Goal: Information Seeking & Learning: Learn about a topic

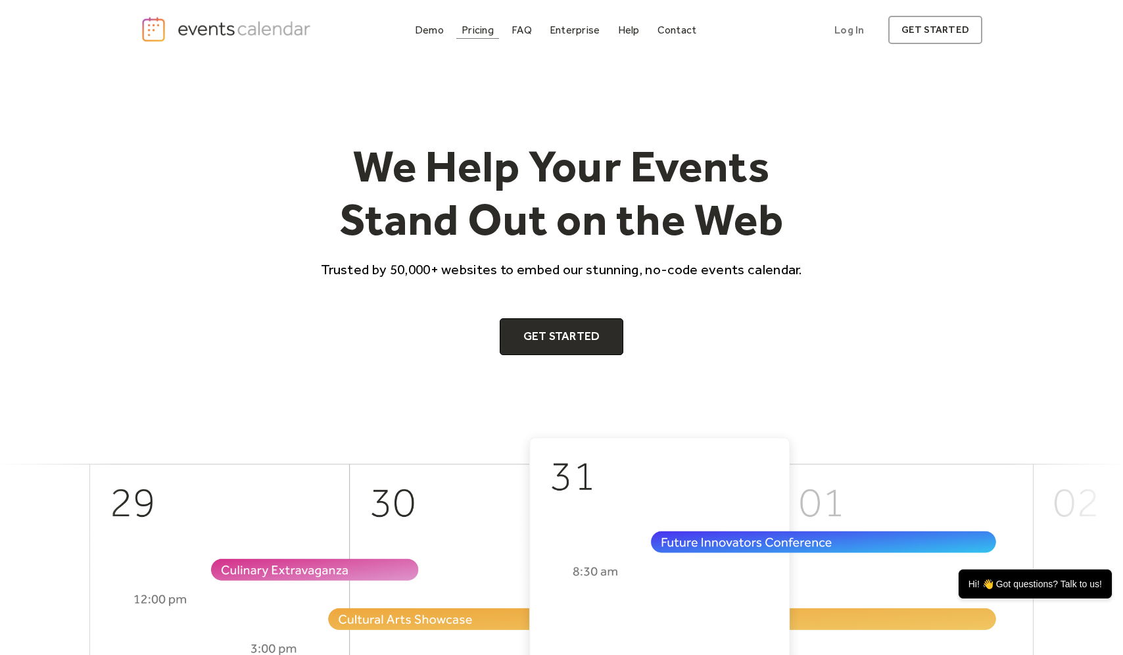
click at [481, 30] on div "Pricing" at bounding box center [478, 29] width 32 height 7
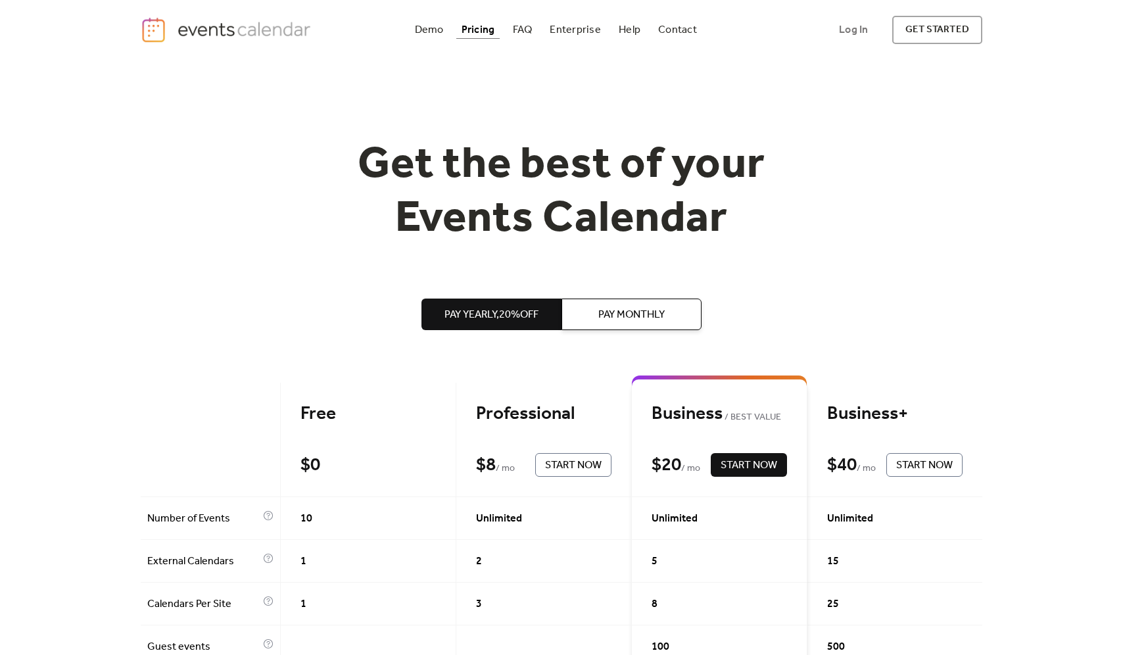
click at [233, 30] on img "home" at bounding box center [228, 29] width 174 height 27
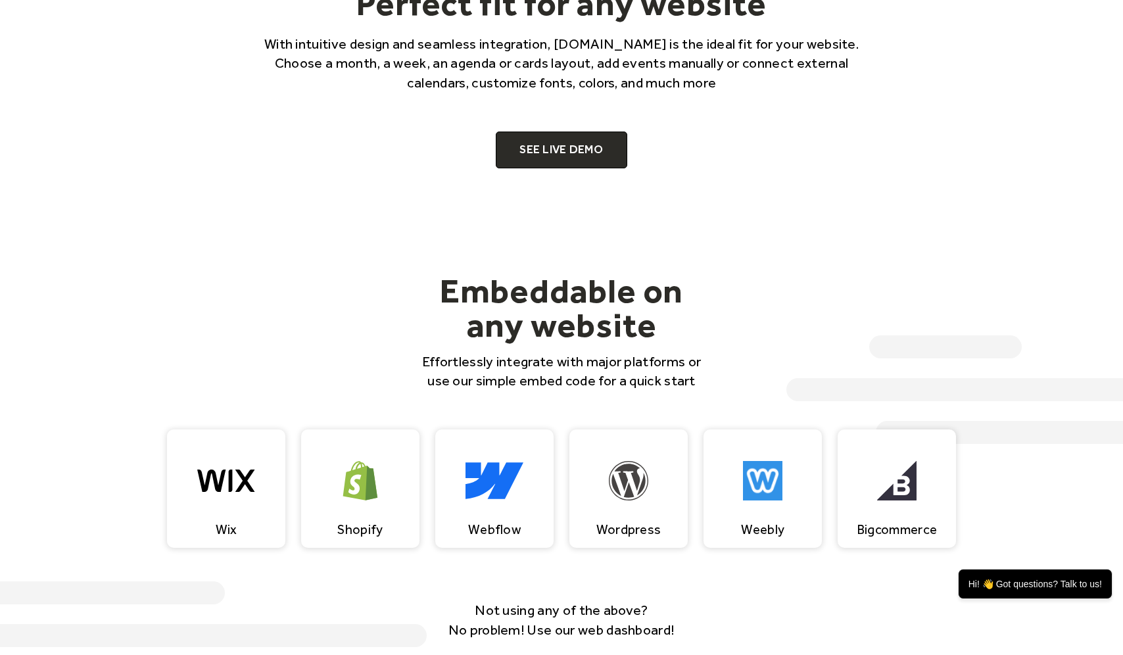
scroll to position [1002, 0]
click at [576, 147] on link "SEE LIVE DEMO" at bounding box center [562, 149] width 132 height 37
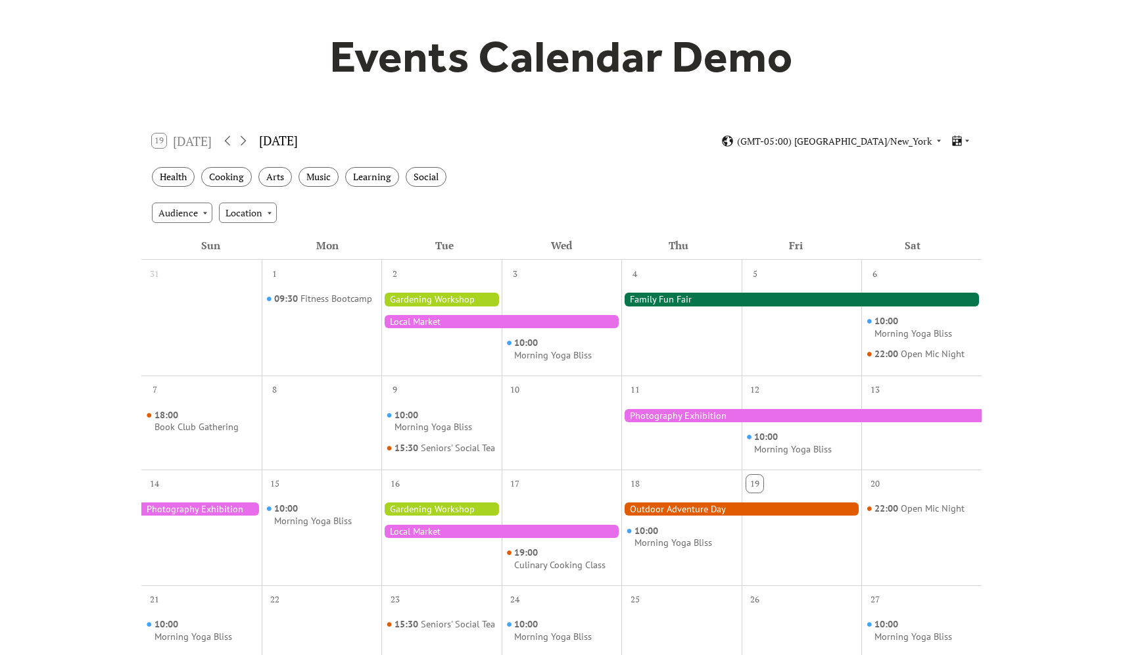
scroll to position [107, 0]
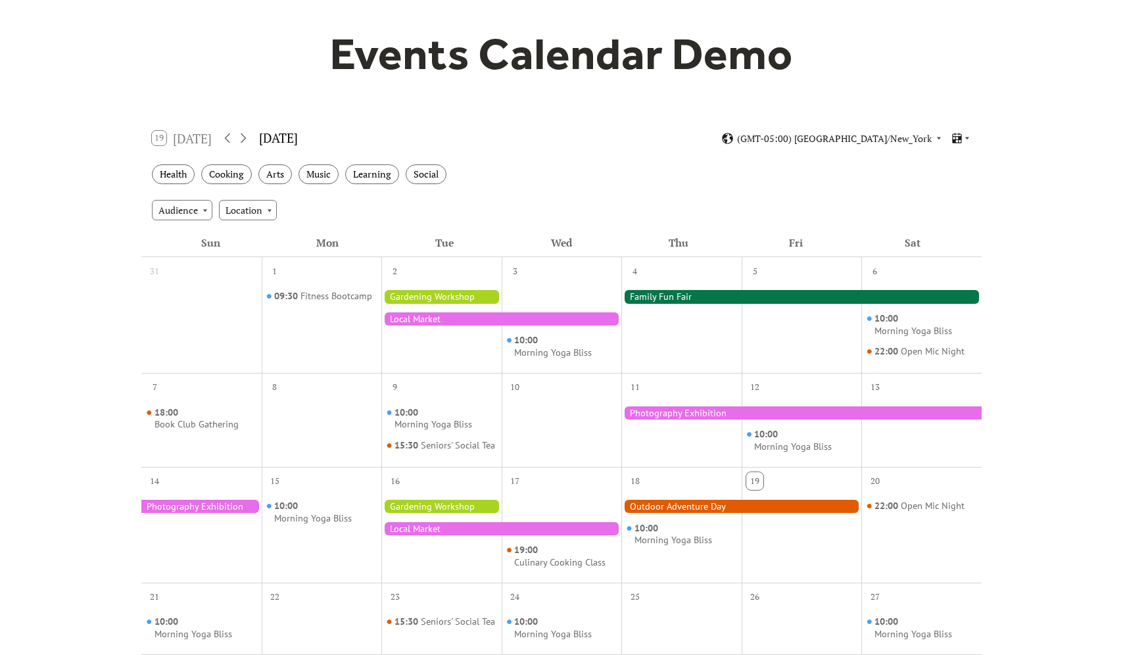
drag, startPoint x: 440, startPoint y: 408, endPoint x: 491, endPoint y: 402, distance: 51.0
click at [491, 402] on div "10:00 Morning Yoga Bliss 15:30 Seniors' Social Tea" at bounding box center [441, 430] width 120 height 63
drag, startPoint x: 557, startPoint y: 425, endPoint x: 570, endPoint y: 425, distance: 13.2
click at [570, 425] on div at bounding box center [562, 430] width 120 height 63
